Goal: Task Accomplishment & Management: Use online tool/utility

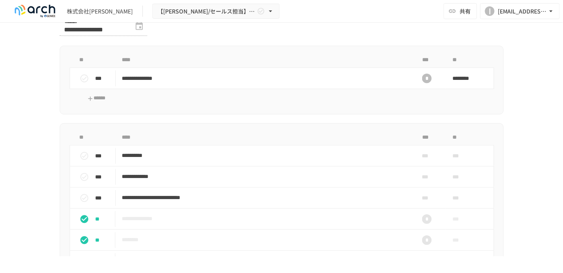
scroll to position [676, 0]
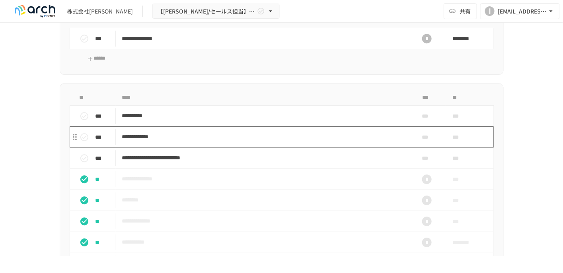
click at [206, 148] on td "**********" at bounding box center [265, 136] width 299 height 21
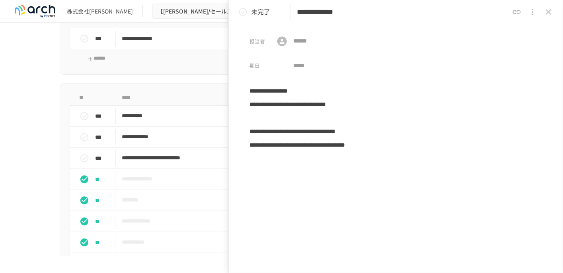
click at [549, 12] on icon "close drawer" at bounding box center [549, 12] width 6 height 6
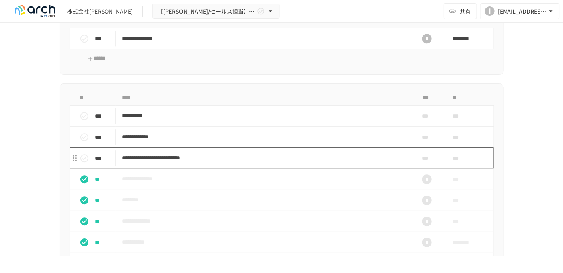
click at [149, 169] on td "**********" at bounding box center [265, 158] width 299 height 21
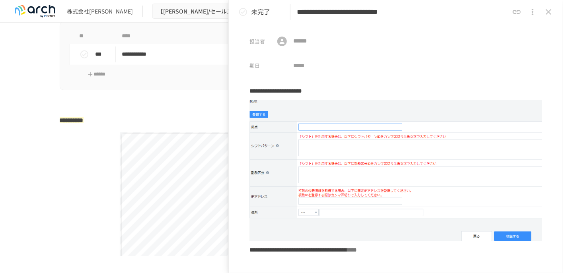
scroll to position [1312, 0]
click at [548, 13] on icon "close drawer" at bounding box center [549, 12] width 6 height 6
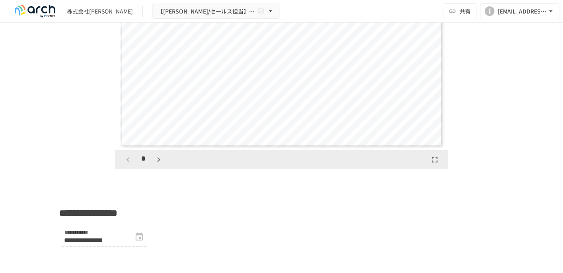
scroll to position [1471, 0]
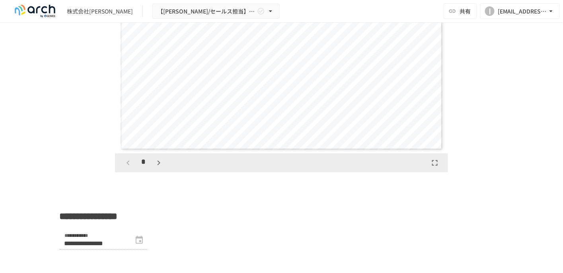
click at [154, 168] on icon "button" at bounding box center [159, 163] width 10 height 10
click at [157, 168] on icon "button" at bounding box center [159, 163] width 10 height 10
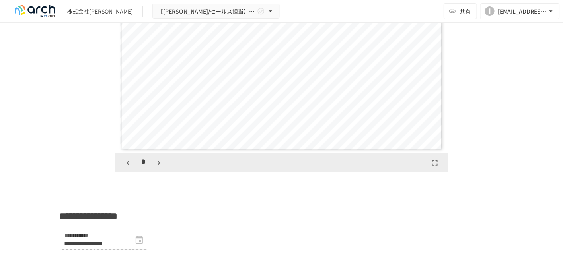
scroll to position [918, 0]
click at [157, 168] on icon "button" at bounding box center [159, 163] width 10 height 10
click at [158, 168] on icon "button" at bounding box center [159, 163] width 10 height 10
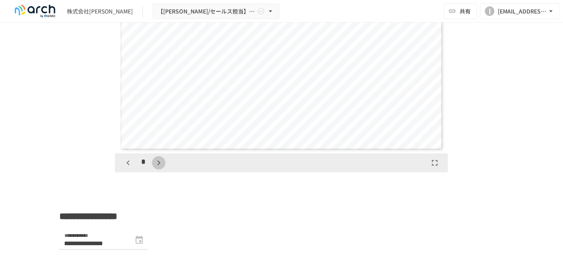
click at [158, 168] on icon "button" at bounding box center [159, 163] width 10 height 10
click at [158, 168] on icon "button" at bounding box center [163, 163] width 10 height 10
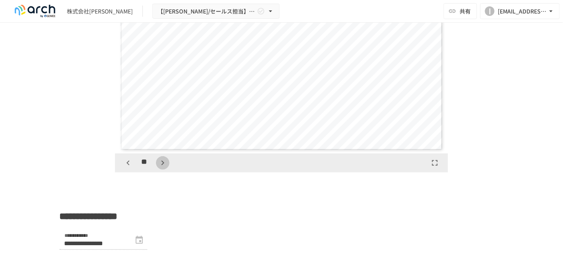
click at [158, 168] on icon "button" at bounding box center [163, 163] width 10 height 10
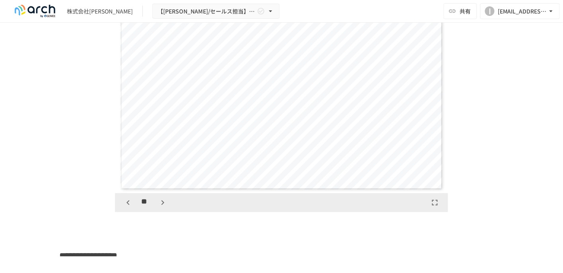
scroll to position [1392, 0]
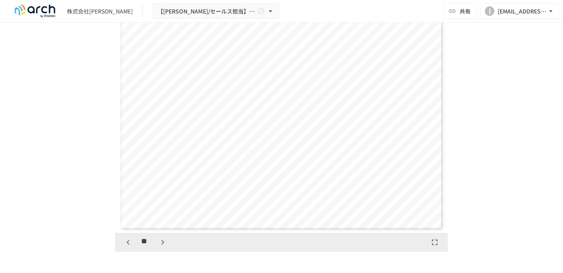
click at [159, 247] on icon "button" at bounding box center [163, 243] width 10 height 10
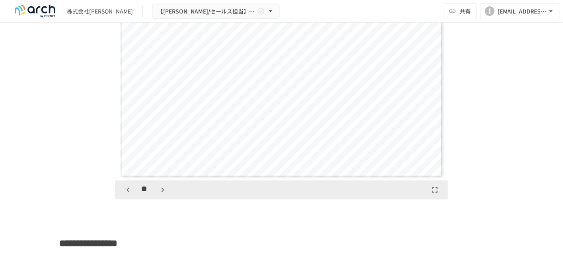
scroll to position [1431, 0]
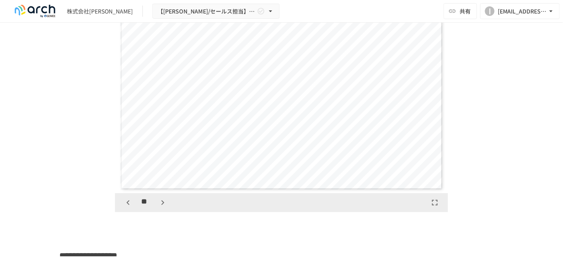
click at [160, 208] on icon "button" at bounding box center [163, 203] width 10 height 10
click at [161, 208] on icon "button" at bounding box center [163, 203] width 10 height 10
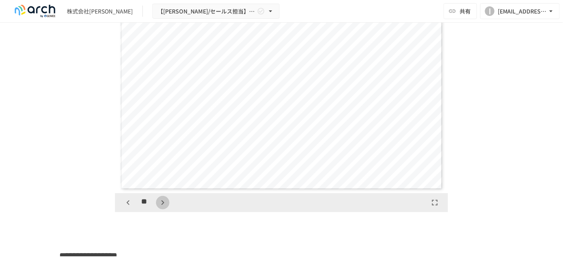
click at [161, 208] on icon "button" at bounding box center [163, 203] width 10 height 10
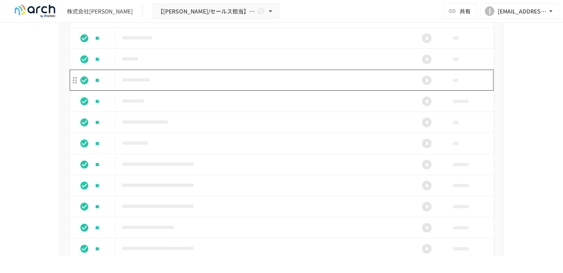
scroll to position [755, 0]
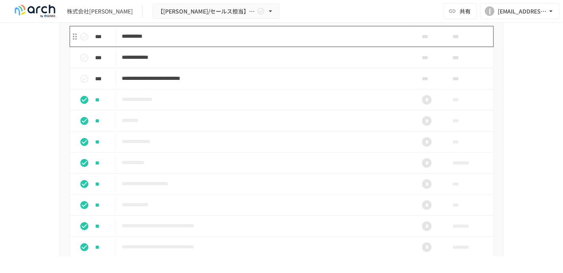
click at [225, 41] on p "**********" at bounding box center [265, 36] width 286 height 10
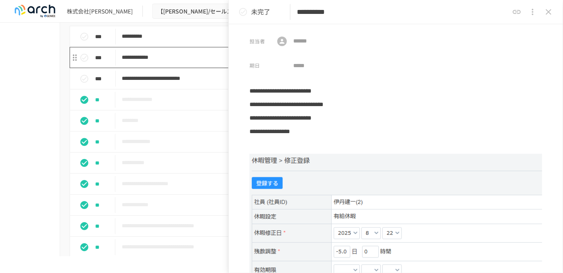
click at [204, 62] on p "**********" at bounding box center [265, 57] width 286 height 10
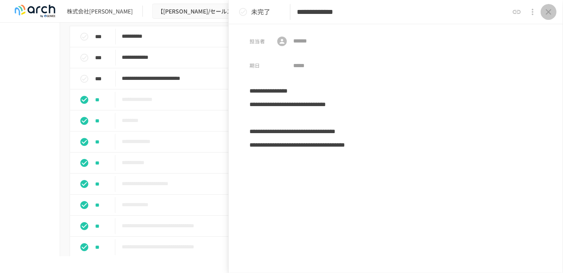
click at [546, 12] on icon "close drawer" at bounding box center [549, 12] width 10 height 10
